Goal: Task Accomplishment & Management: Complete application form

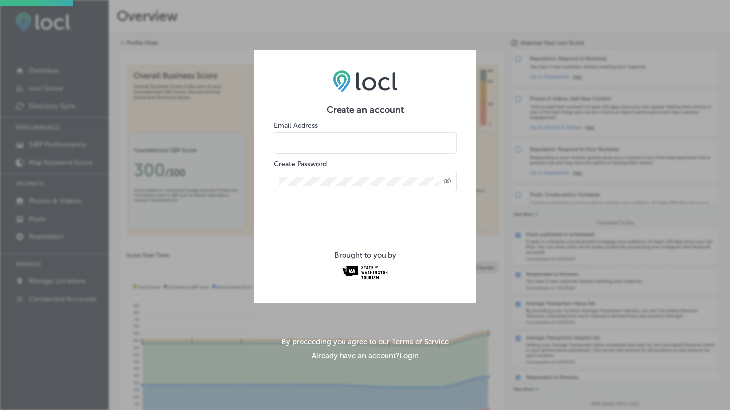
click at [305, 143] on input "email" at bounding box center [365, 143] width 183 height 22
type input "history@lopezmuseum.org"
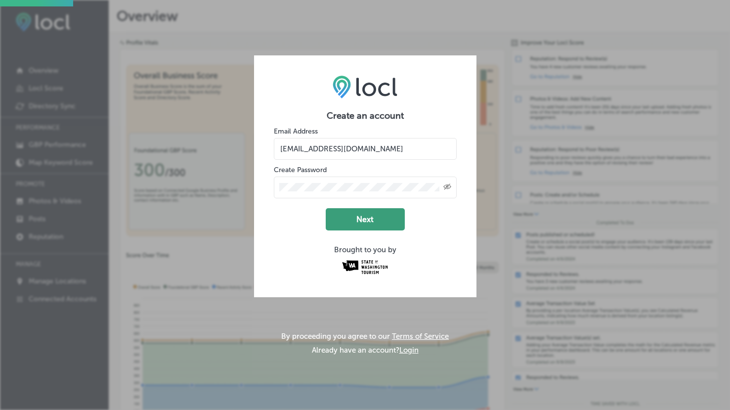
click at [358, 216] on button "Next" at bounding box center [365, 219] width 79 height 22
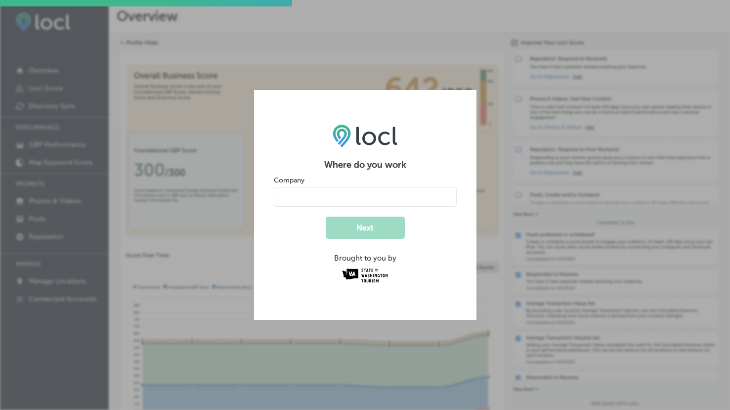
click at [374, 199] on input "name" at bounding box center [365, 197] width 183 height 20
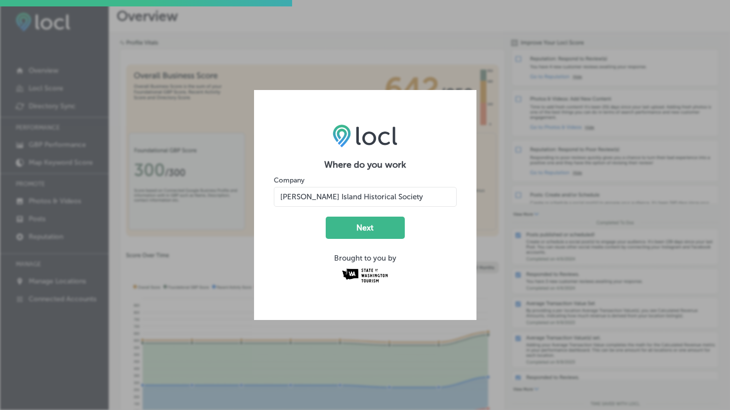
type input "Lopez Island Historical Society"
click at [326, 216] on button "Next" at bounding box center [365, 227] width 79 height 22
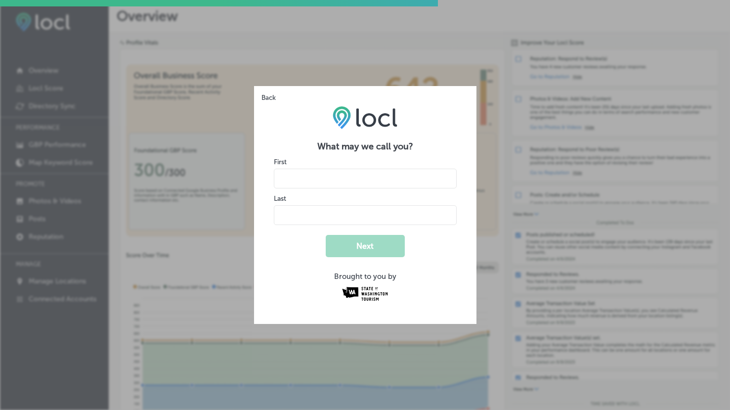
click at [385, 180] on input "name" at bounding box center [365, 178] width 183 height 20
type input "Amy"
type input "f"
type input "Frost"
click at [326, 235] on button "Next" at bounding box center [365, 246] width 79 height 22
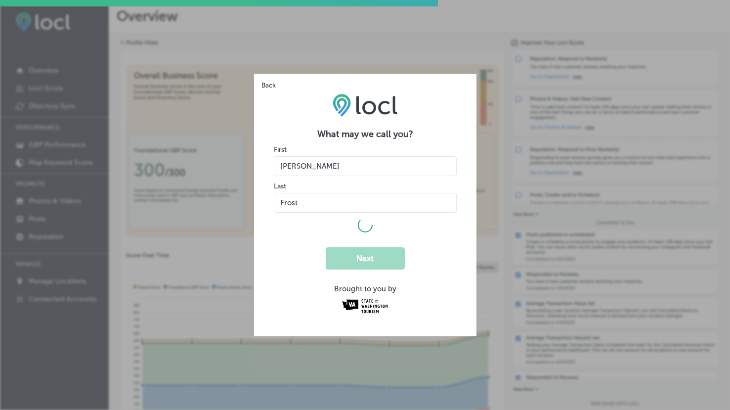
select select "US"
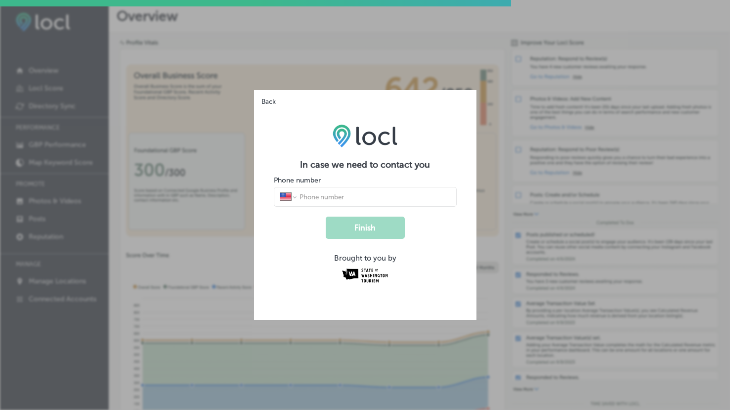
click at [377, 200] on input "tel" at bounding box center [374, 196] width 152 height 9
type input "(360) 468-2049"
click at [372, 228] on button "Finish" at bounding box center [365, 227] width 79 height 22
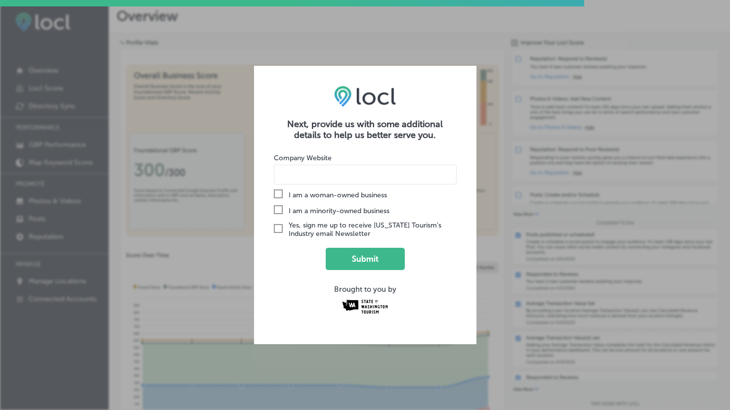
click at [356, 184] on input at bounding box center [365, 175] width 183 height 20
type input "www.lopezmuseum.org"
click at [371, 259] on button "Submit" at bounding box center [365, 259] width 79 height 22
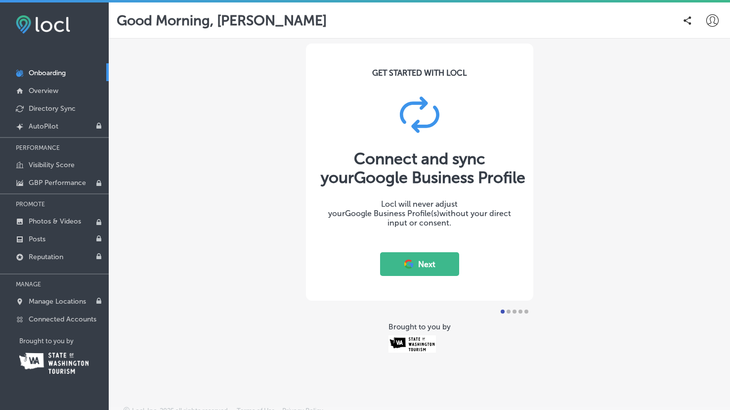
click at [415, 265] on button "Next" at bounding box center [419, 264] width 79 height 24
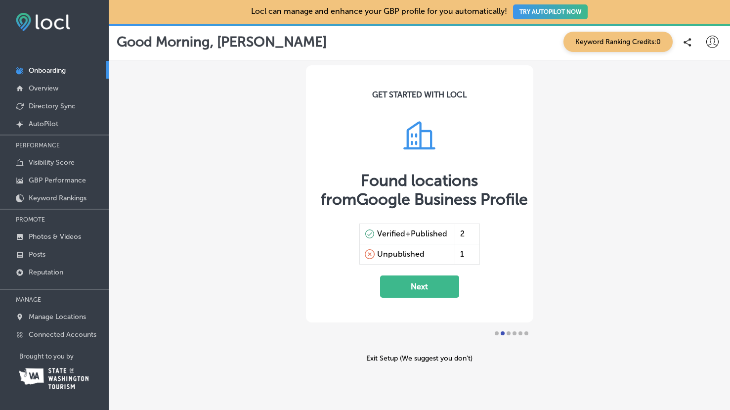
click at [410, 285] on button "Next" at bounding box center [419, 286] width 79 height 22
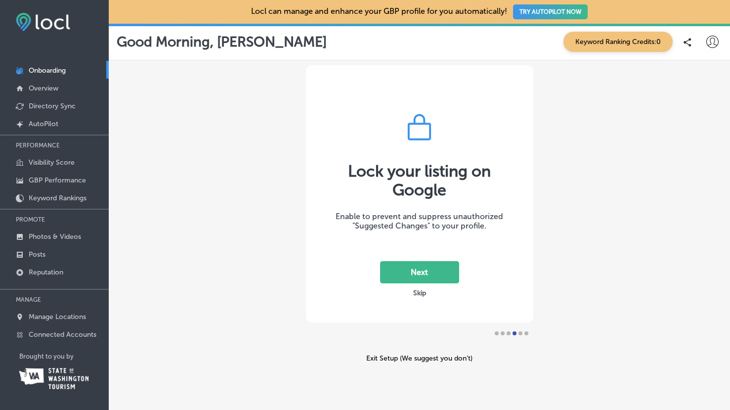
click at [425, 267] on button "Next" at bounding box center [419, 272] width 79 height 22
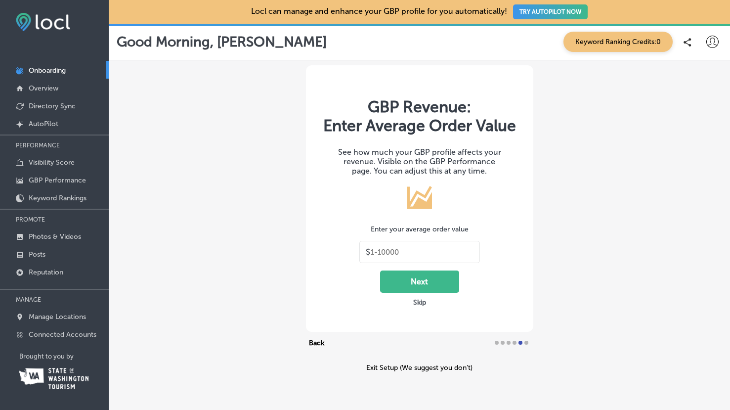
click at [419, 304] on button "Skip" at bounding box center [419, 301] width 19 height 9
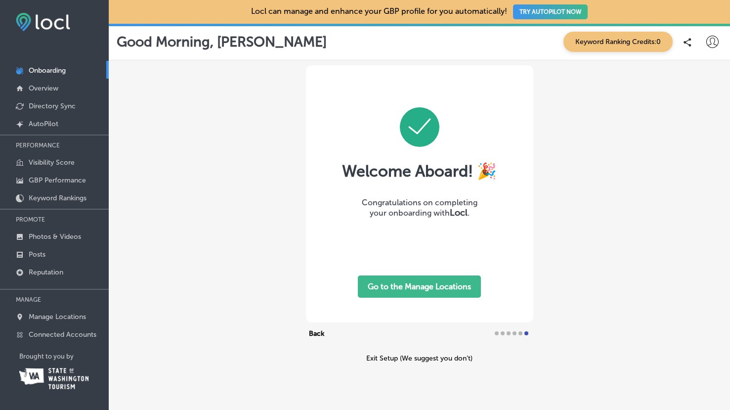
click at [419, 290] on button "Go to the Manage Locations" at bounding box center [419, 286] width 123 height 22
